Goal: Information Seeking & Learning: Learn about a topic

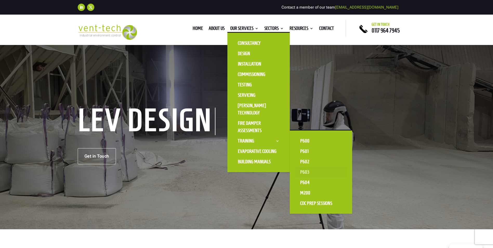
click at [302, 169] on link "P603" at bounding box center [321, 172] width 52 height 10
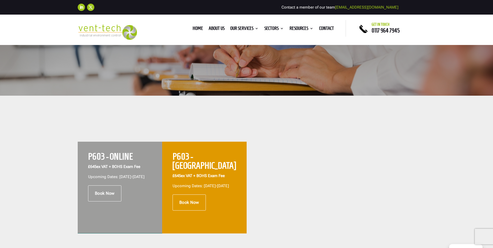
scroll to position [130, 0]
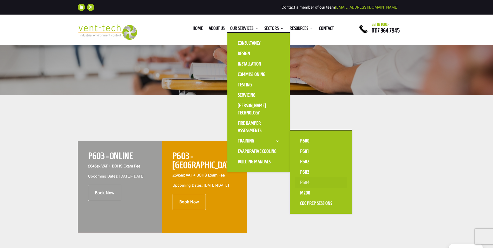
click at [306, 184] on link "P604" at bounding box center [321, 182] width 52 height 10
click at [300, 181] on link "P604" at bounding box center [321, 182] width 52 height 10
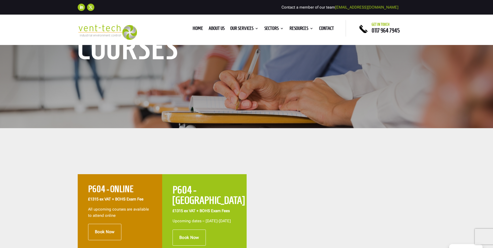
scroll to position [130, 0]
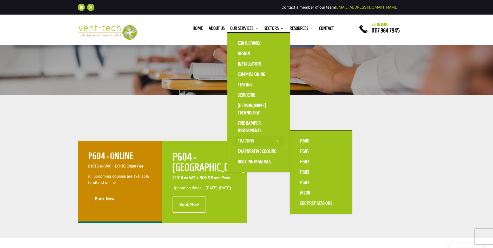
click at [245, 140] on link "Training" at bounding box center [258, 141] width 52 height 10
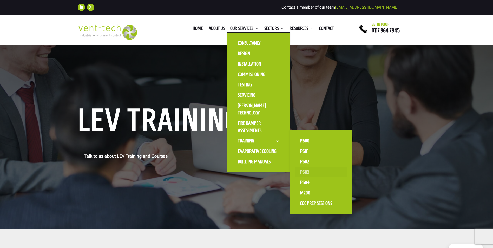
click at [308, 170] on link "P603" at bounding box center [321, 172] width 52 height 10
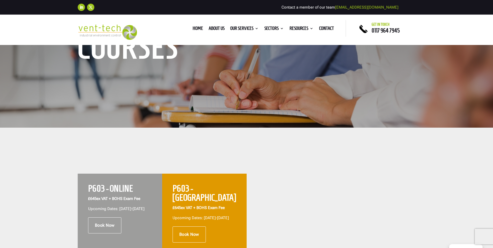
scroll to position [130, 0]
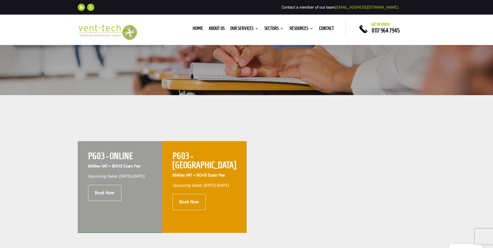
click at [275, 207] on div at bounding box center [288, 187] width 84 height 92
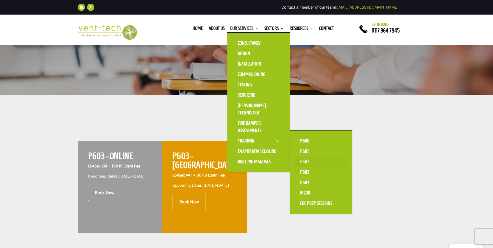
click at [300, 162] on link "P602" at bounding box center [321, 161] width 52 height 10
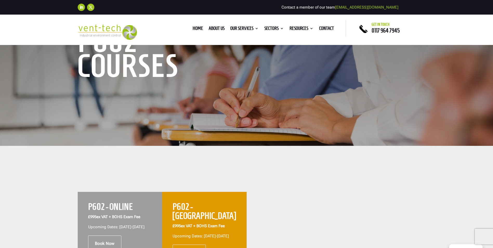
scroll to position [130, 0]
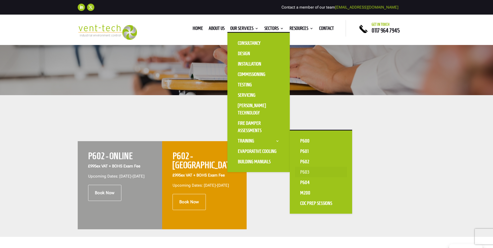
click at [304, 172] on link "P603" at bounding box center [321, 172] width 52 height 10
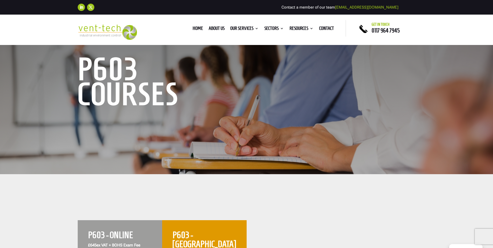
scroll to position [130, 0]
